Goal: Task Accomplishment & Management: Manage account settings

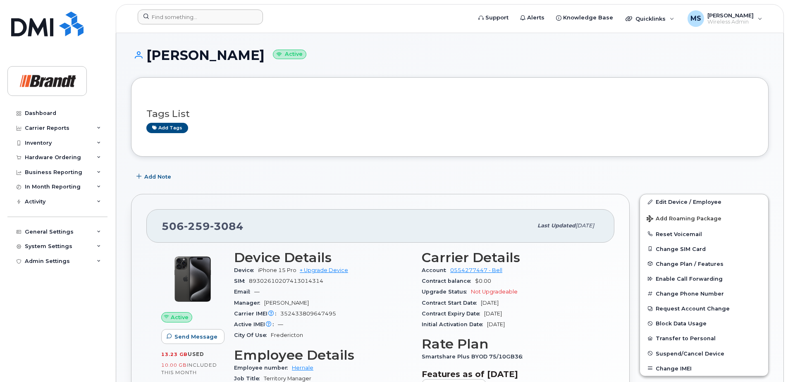
scroll to position [165, 0]
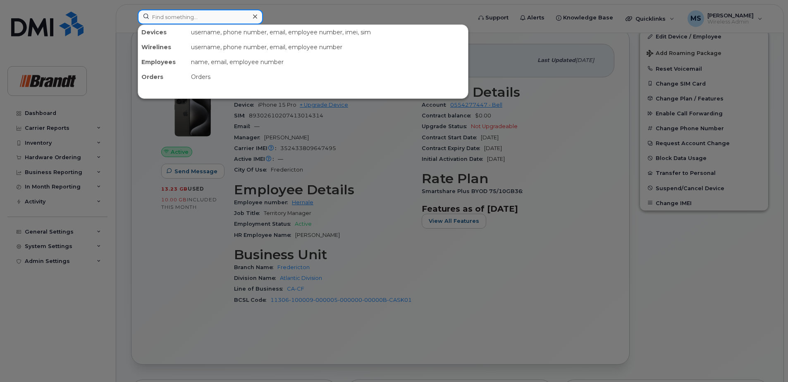
paste input "3069408178"
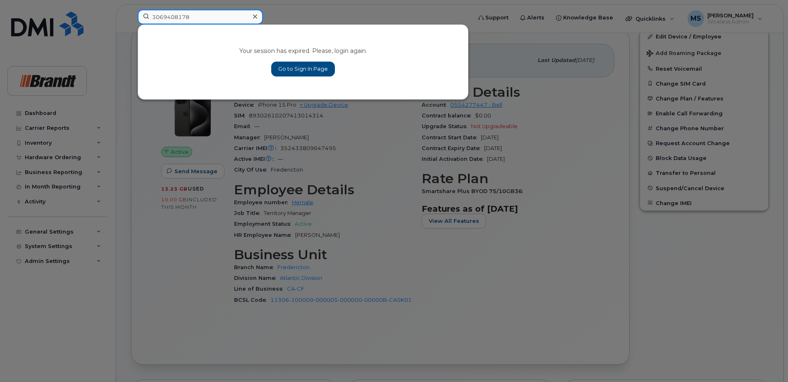
type input "3069408178"
drag, startPoint x: 310, startPoint y: 67, endPoint x: 308, endPoint y: 57, distance: 9.4
click at [310, 67] on link "Go to Sign In Page" at bounding box center [303, 69] width 64 height 15
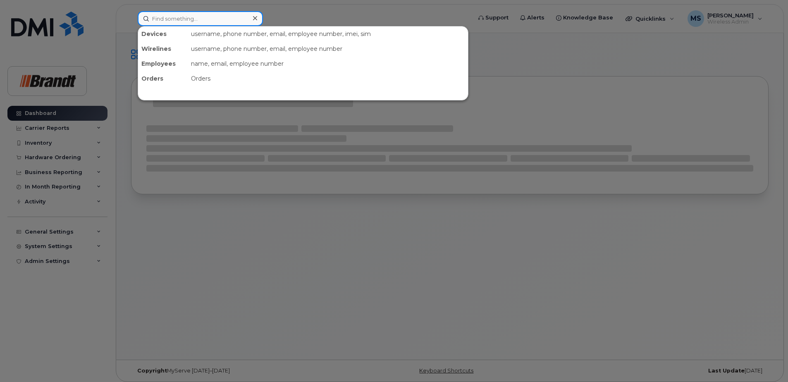
paste input "3069408178"
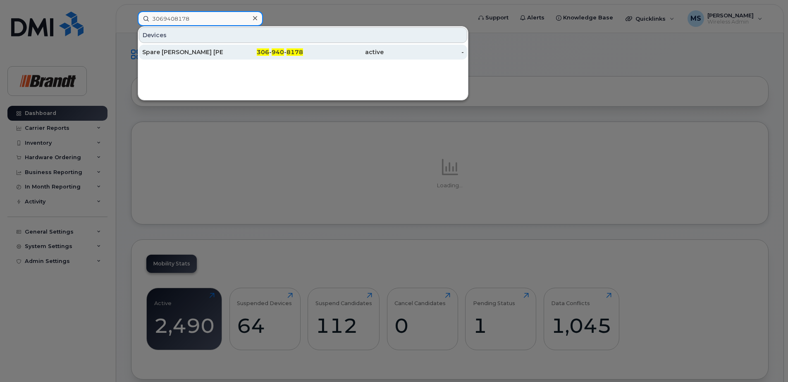
type input "3069408178"
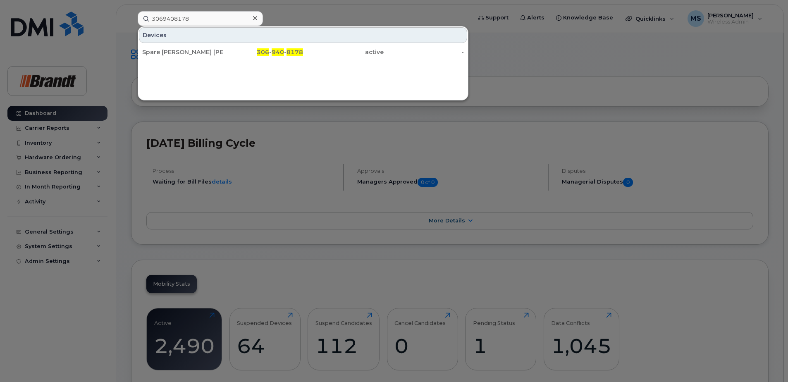
drag, startPoint x: 234, startPoint y: 56, endPoint x: 233, endPoint y: 62, distance: 5.9
click at [234, 56] on div "306 - 940 - 8178" at bounding box center [263, 52] width 81 height 15
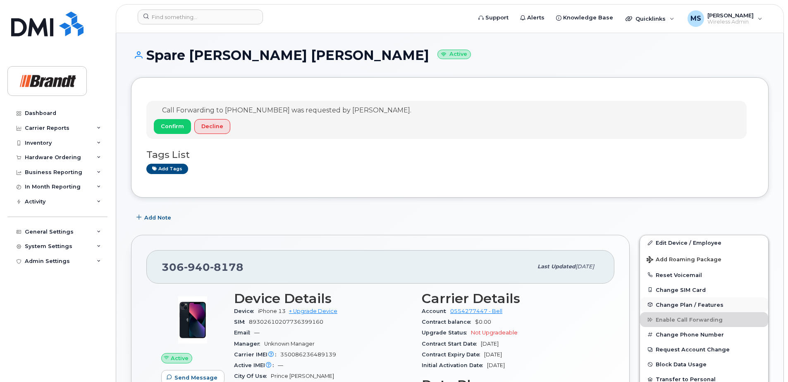
scroll to position [41, 0]
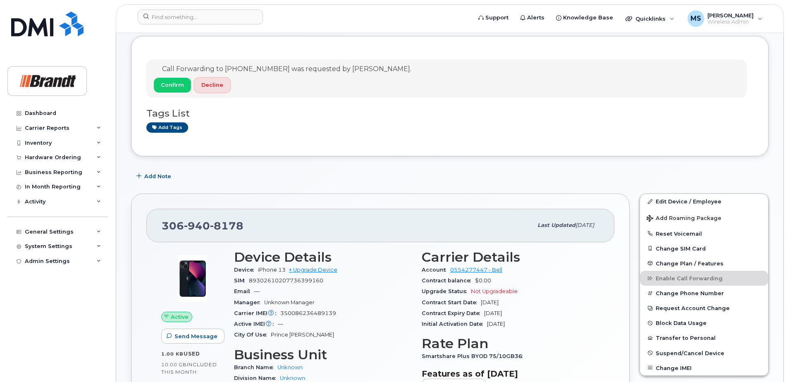
click at [211, 91] on button "Decline" at bounding box center [212, 85] width 36 height 15
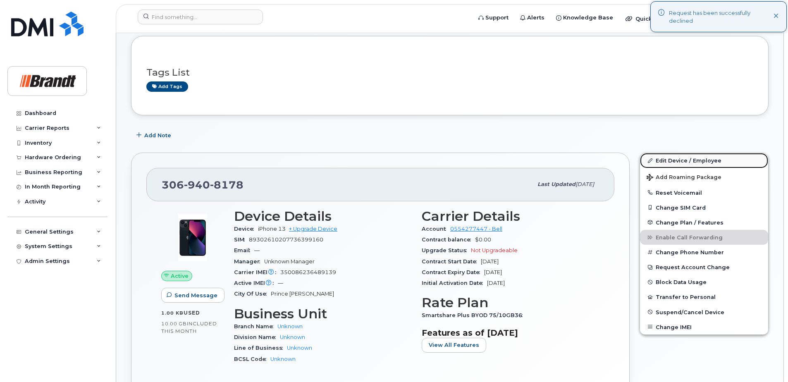
click at [671, 164] on link "Edit Device / Employee" at bounding box center [704, 160] width 128 height 15
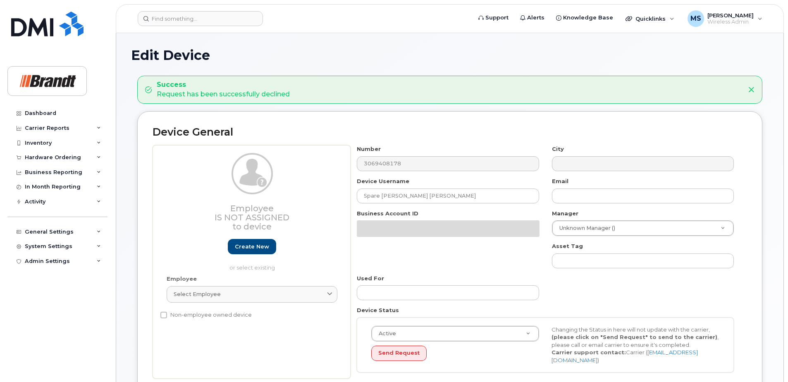
select select "33722384"
select select "34499151"
select select "35132258"
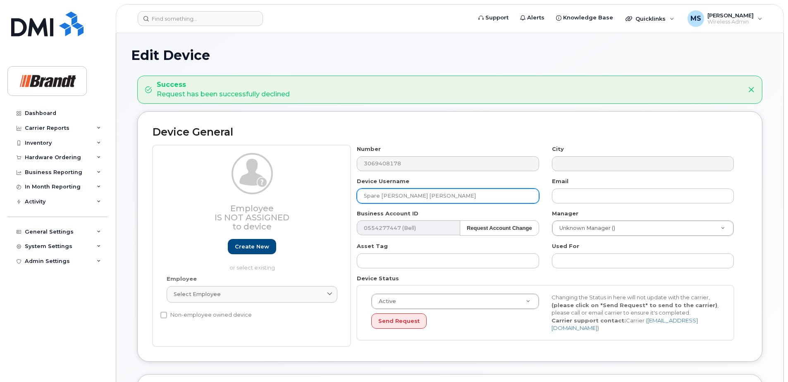
drag, startPoint x: 441, startPoint y: 195, endPoint x: 118, endPoint y: 203, distance: 323.0
click at [118, 203] on div "Edit Device Success Request has been successfully declined Device General Emplo…" at bounding box center [449, 385] width 667 height 704
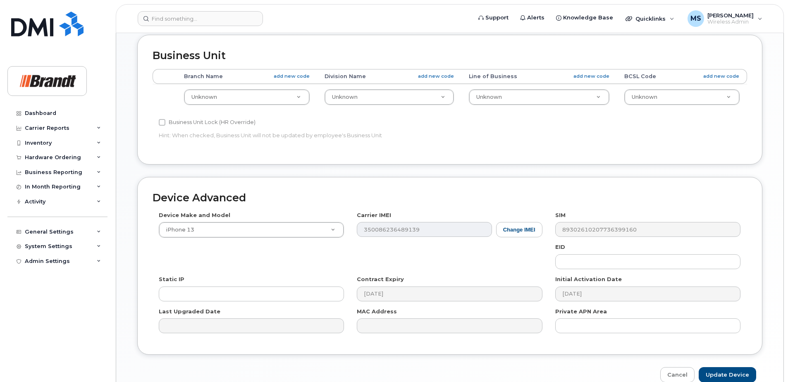
scroll to position [378, 0]
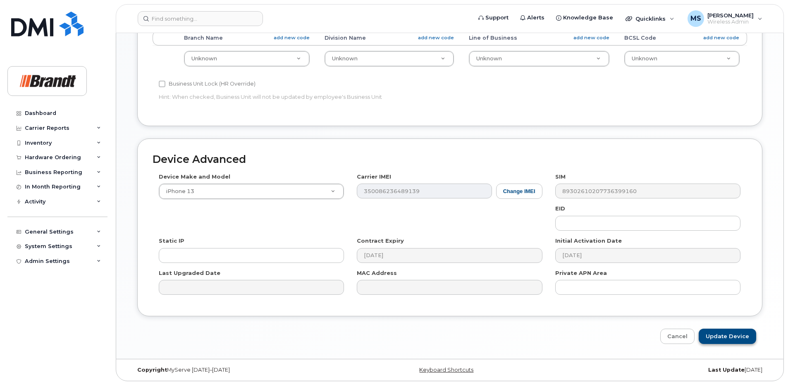
type input "Scott Njaa"
click at [720, 335] on input "Update Device" at bounding box center [727, 336] width 57 height 15
type input "Saving..."
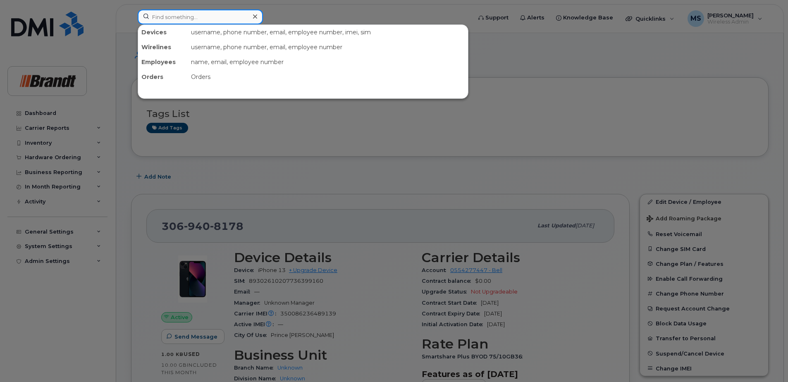
paste input "4039158694"
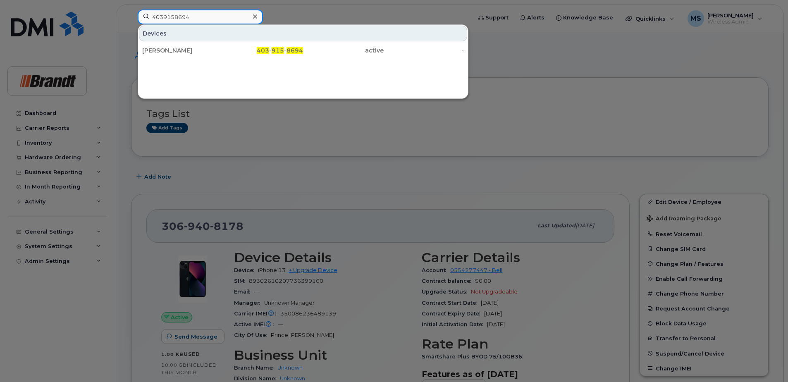
click at [131, 19] on div "4039158694 Devices Mark Gartshore 403 - 915 - 8694 active -" at bounding box center [301, 19] width 341 height 18
paste input "3064915376"
type input "3064915376"
click at [204, 17] on input "3064915376" at bounding box center [200, 17] width 125 height 15
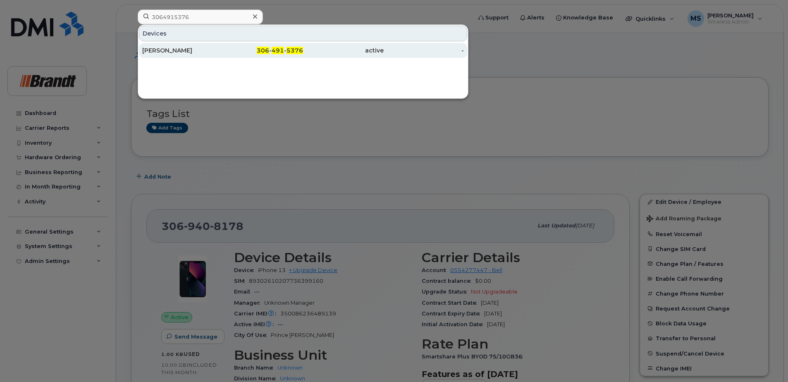
click at [260, 52] on span "306" at bounding box center [263, 50] width 12 height 7
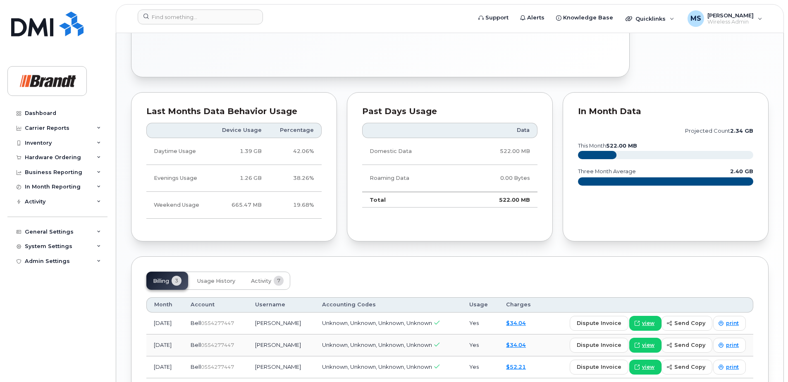
scroll to position [448, 0]
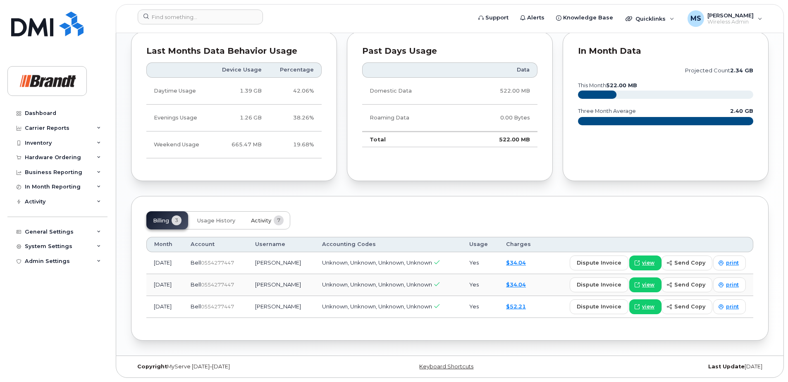
click at [253, 225] on button "Activity 7" at bounding box center [267, 220] width 46 height 18
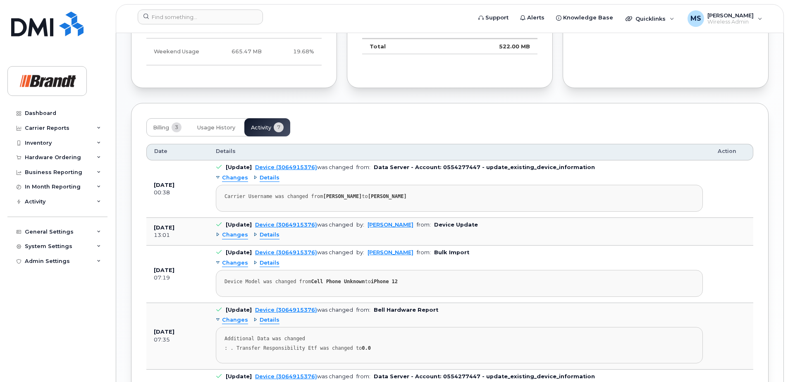
scroll to position [531, 0]
